Goal: Task Accomplishment & Management: Use online tool/utility

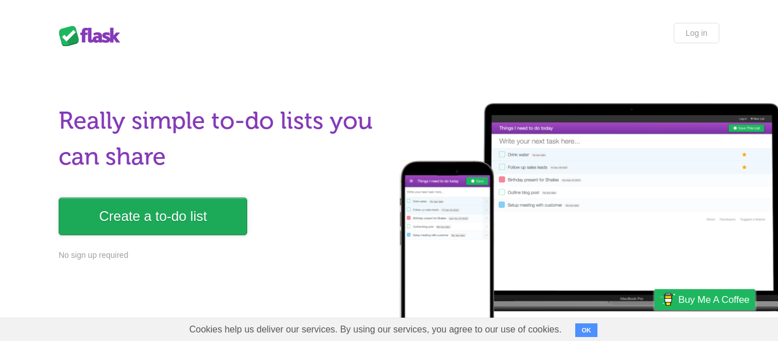
click at [142, 214] on link "Create a to-do list" at bounding box center [153, 217] width 189 height 38
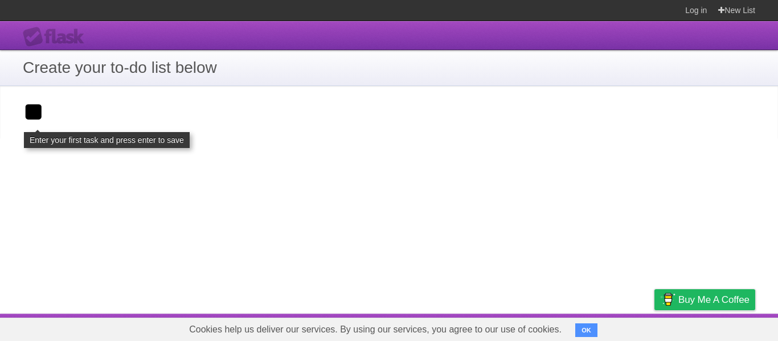
type input "**"
click input "**********" at bounding box center [0, 0] width 0 height 0
